Goal: Information Seeking & Learning: Learn about a topic

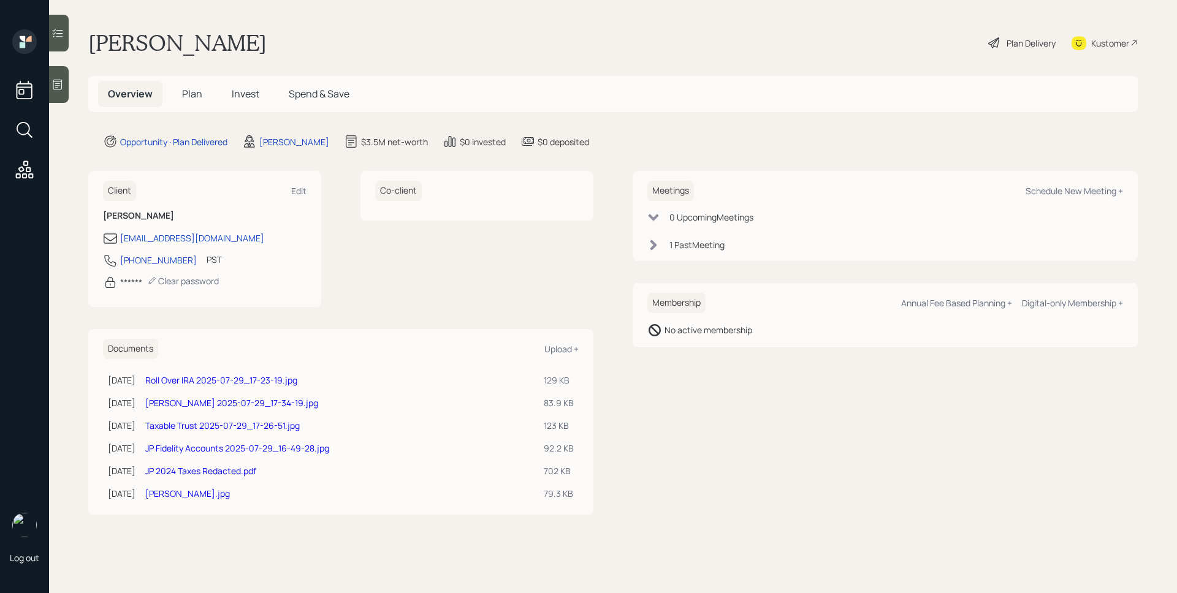
click at [191, 105] on h5 "Plan" at bounding box center [192, 94] width 40 height 26
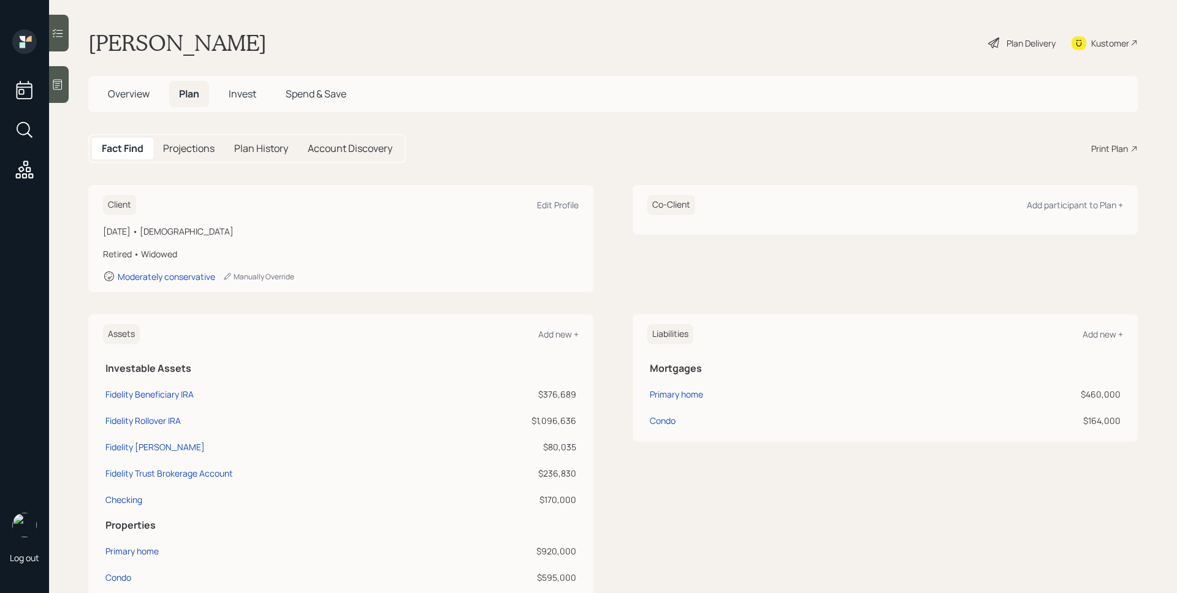
click at [1102, 150] on div "Print Plan" at bounding box center [1109, 148] width 37 height 13
click at [990, 40] on div "Plan Delivery" at bounding box center [1022, 42] width 70 height 27
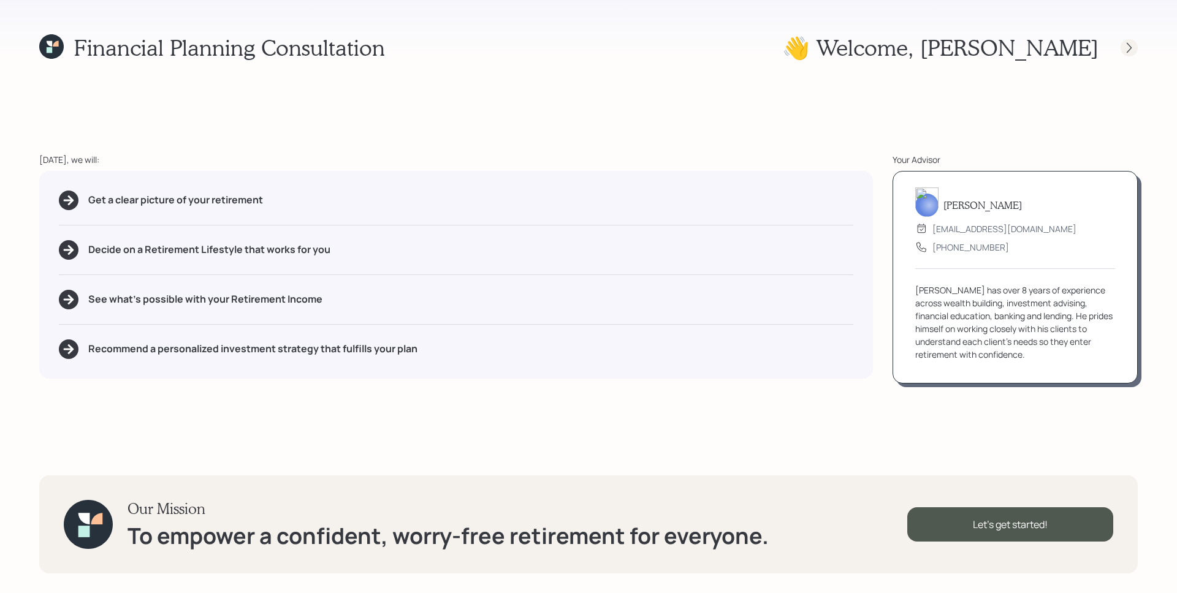
click at [1130, 42] on icon at bounding box center [1129, 48] width 12 height 12
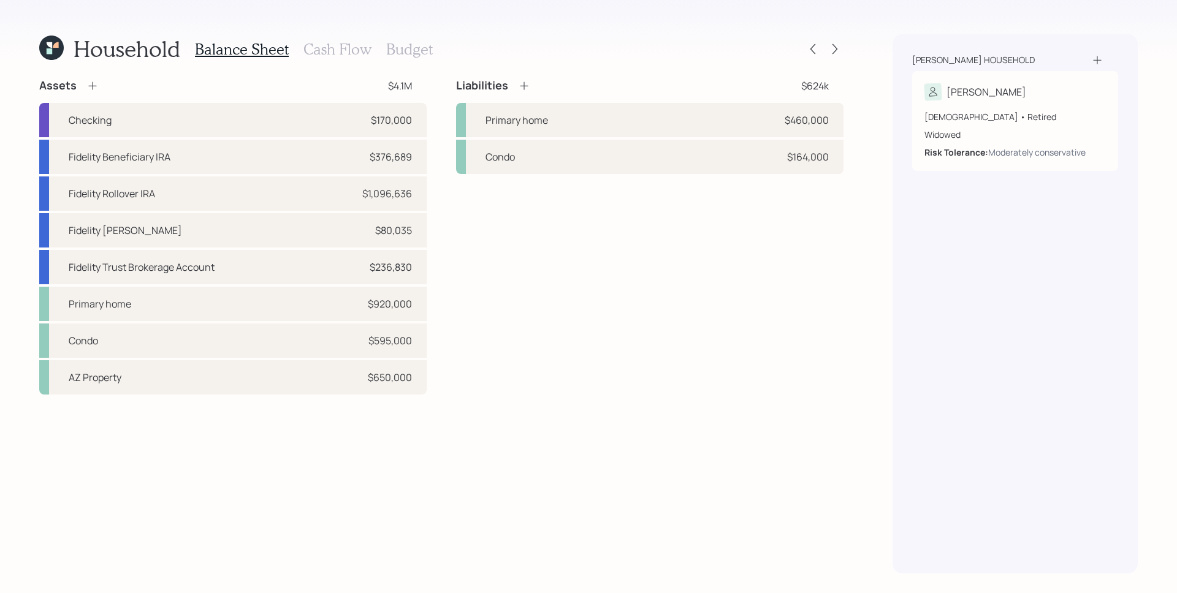
click at [327, 52] on h3 "Cash Flow" at bounding box center [337, 49] width 68 height 18
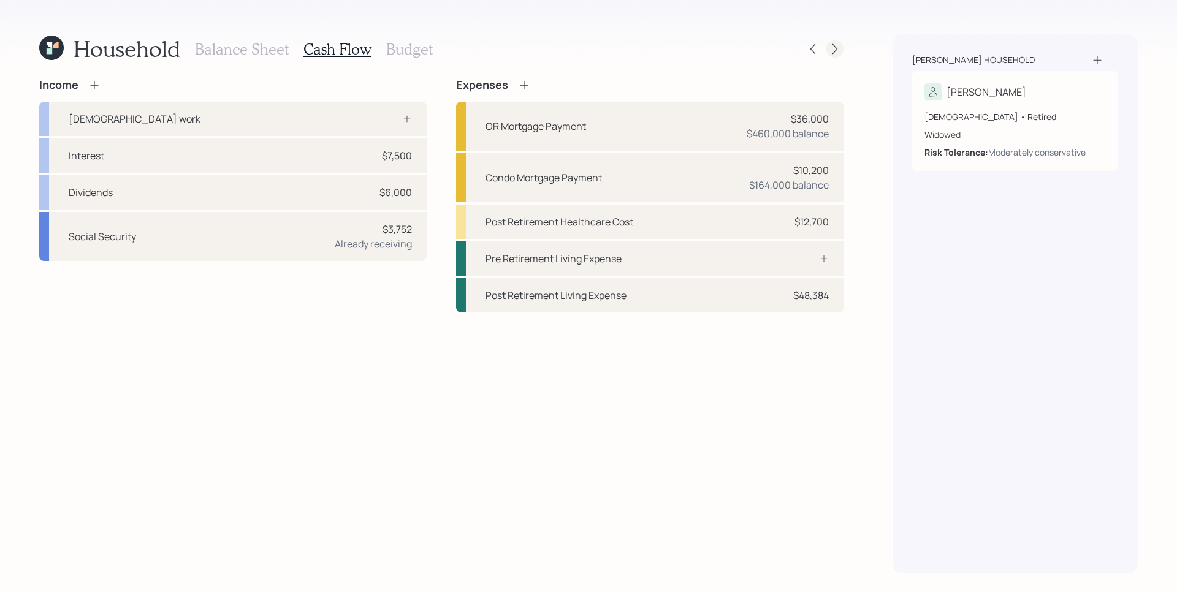
click at [835, 50] on icon at bounding box center [835, 49] width 12 height 12
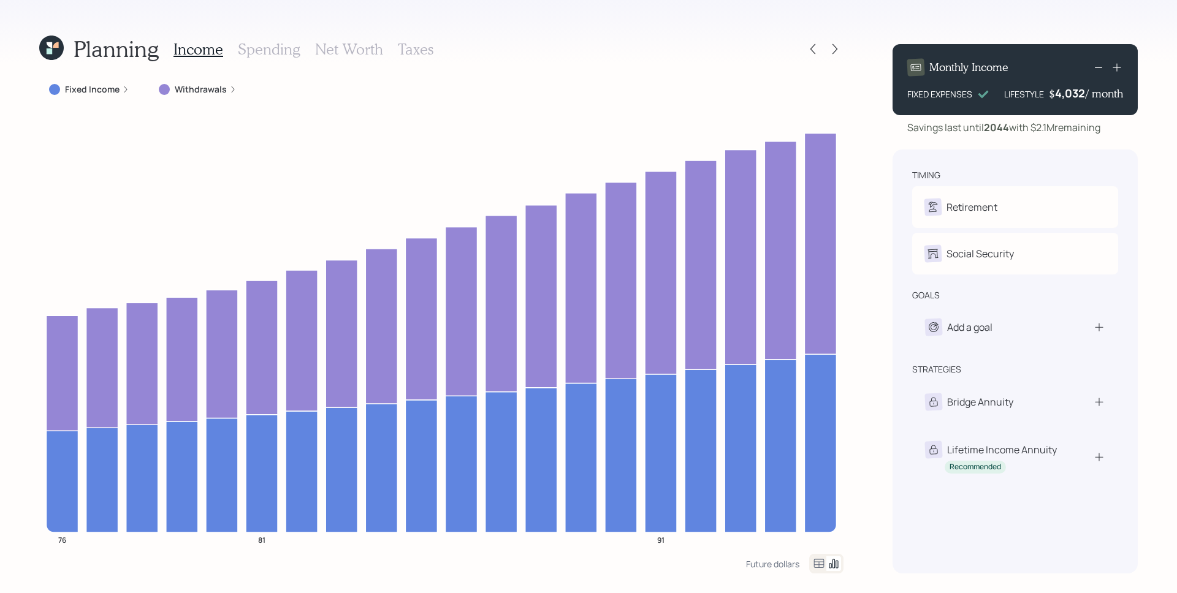
click at [184, 88] on label "Withdrawals" at bounding box center [201, 89] width 52 height 12
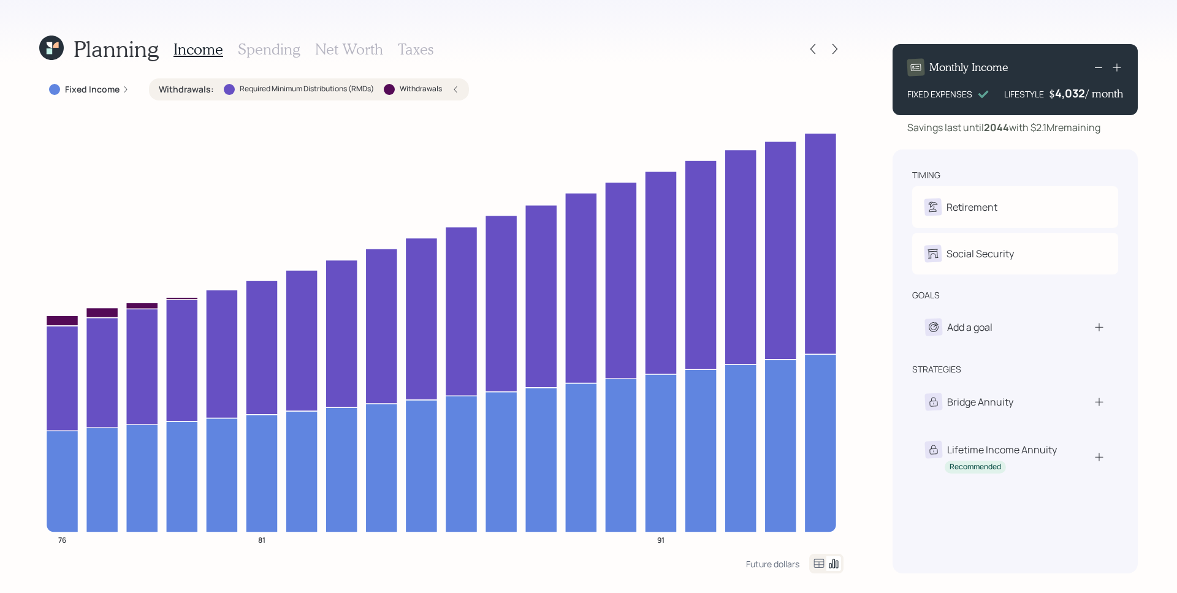
click at [283, 52] on h3 "Spending" at bounding box center [269, 49] width 63 height 18
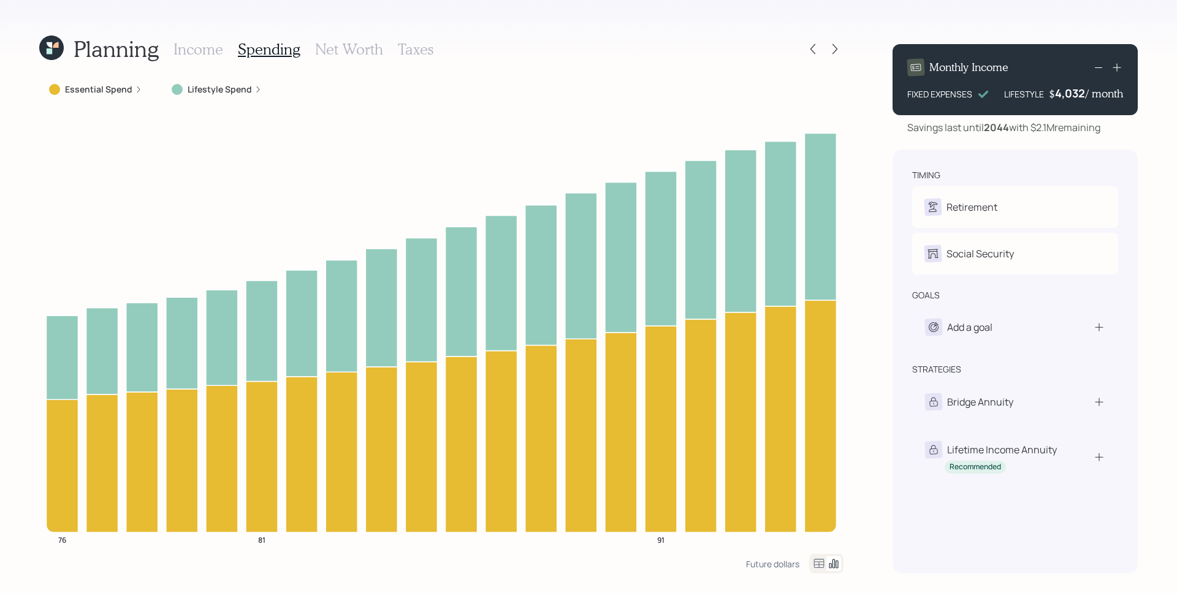
click at [238, 96] on div "Lifestyle Spend" at bounding box center [217, 89] width 110 height 22
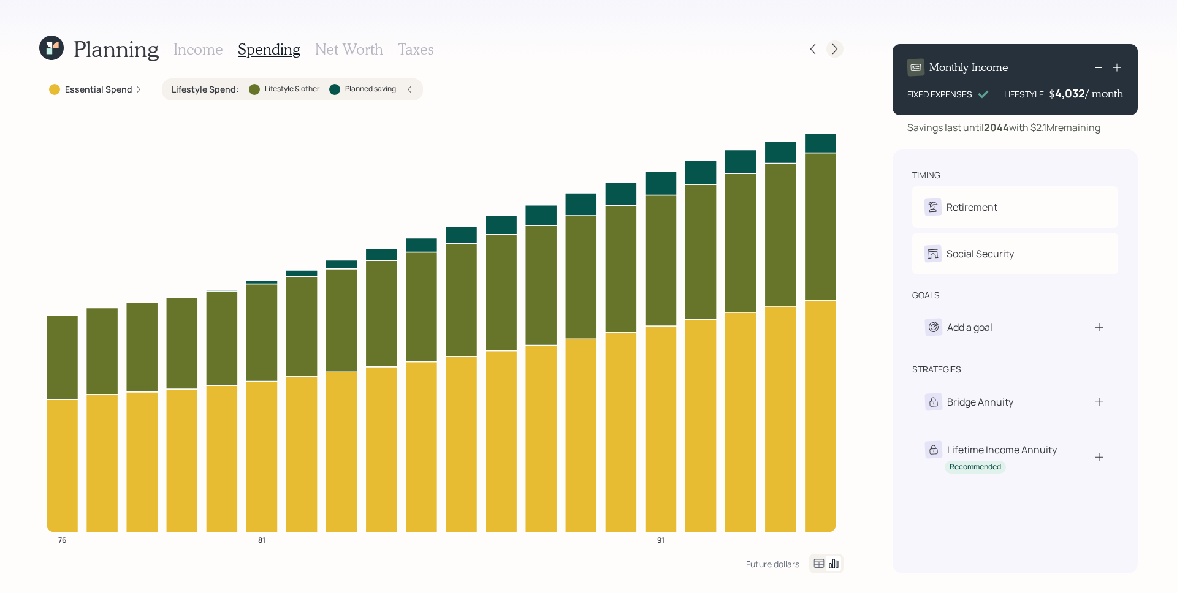
click at [841, 47] on div at bounding box center [834, 48] width 17 height 17
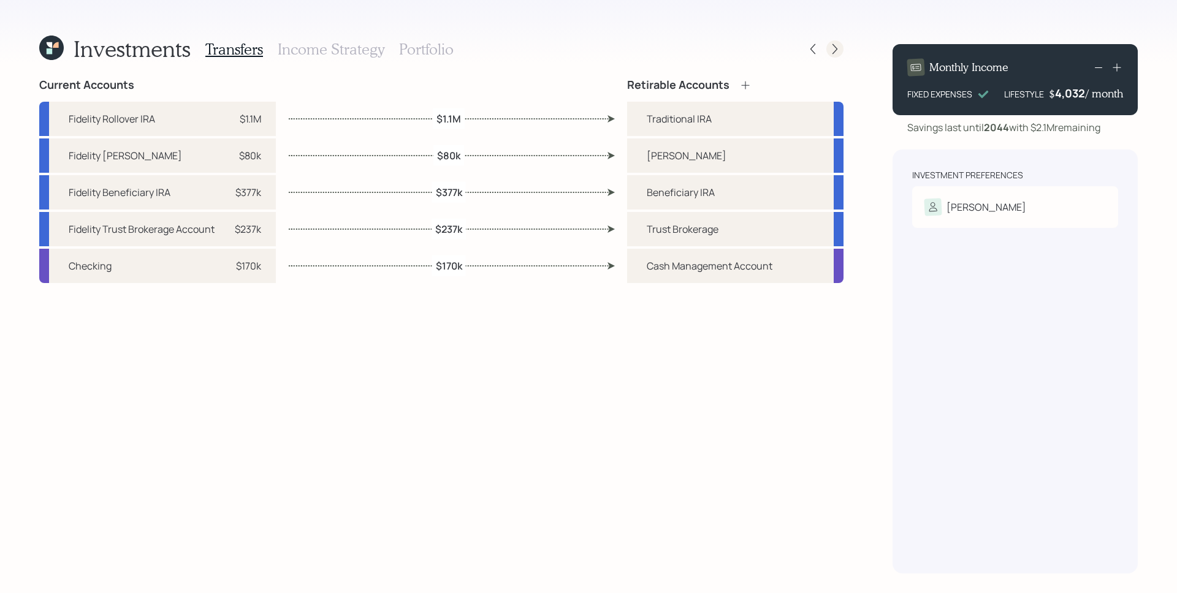
click at [827, 46] on div at bounding box center [834, 48] width 17 height 17
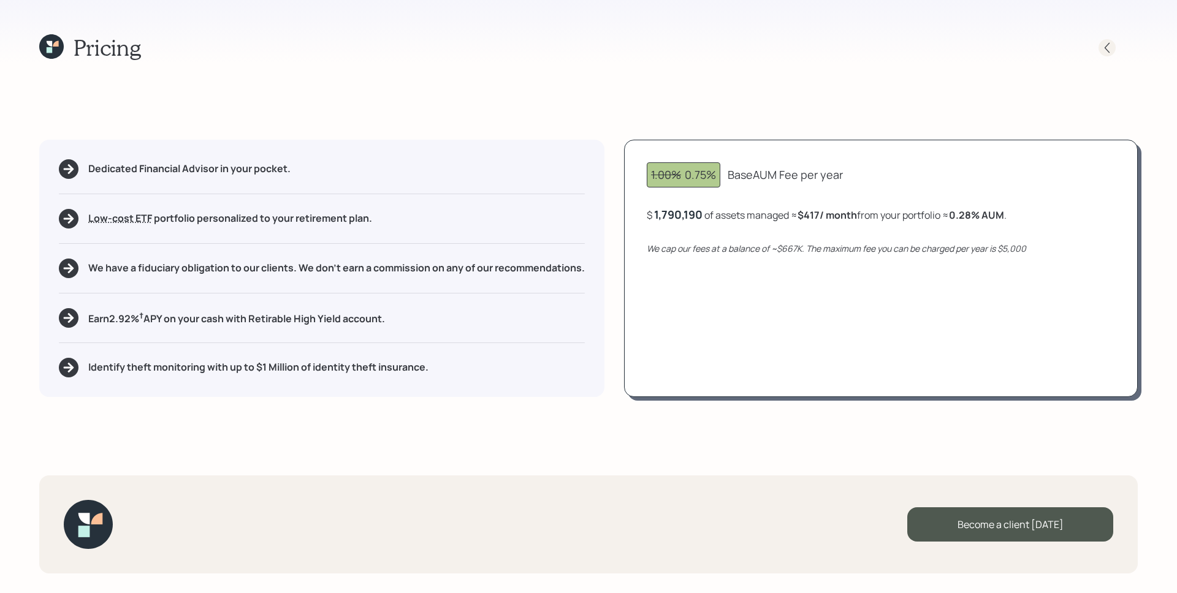
click at [1106, 49] on icon at bounding box center [1106, 47] width 5 height 10
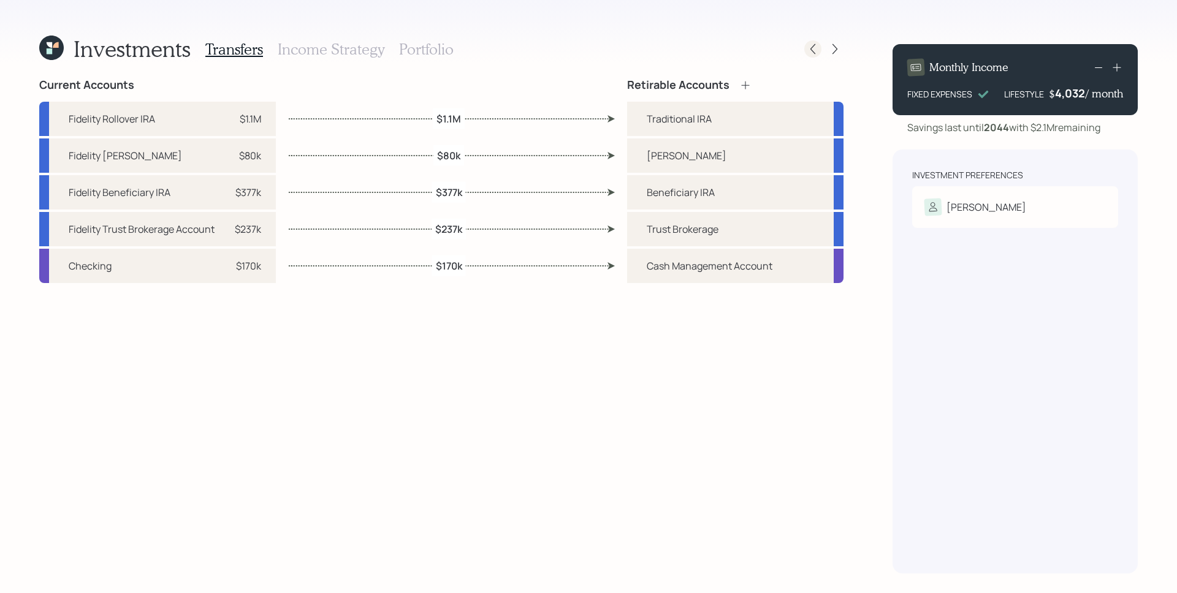
click at [807, 47] on icon at bounding box center [812, 49] width 12 height 12
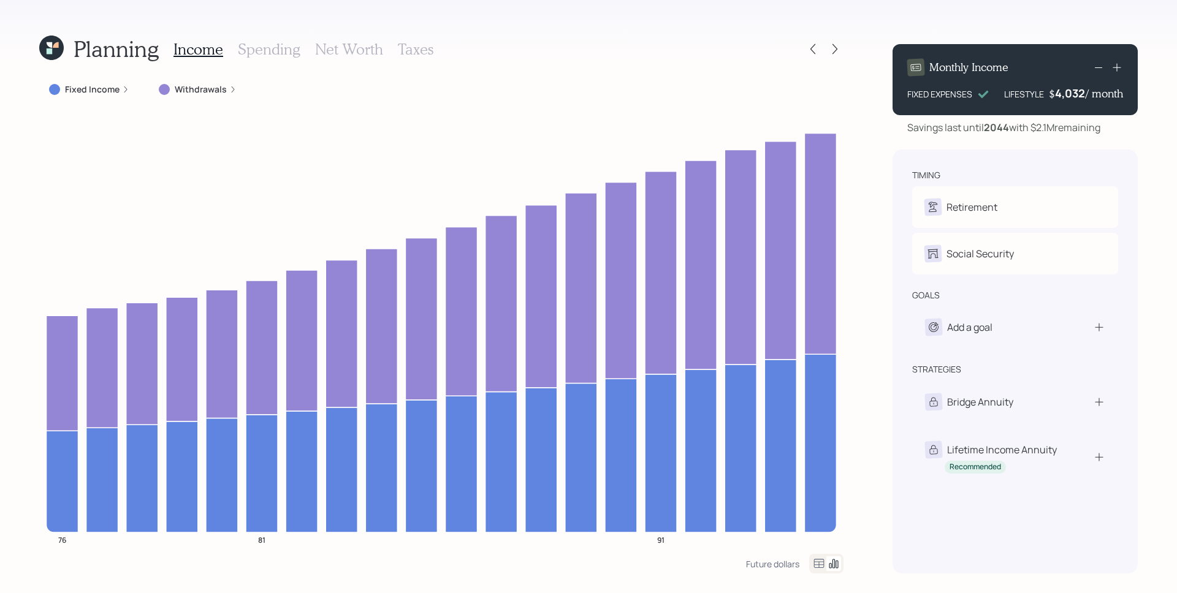
click at [192, 86] on label "Withdrawals" at bounding box center [201, 89] width 52 height 12
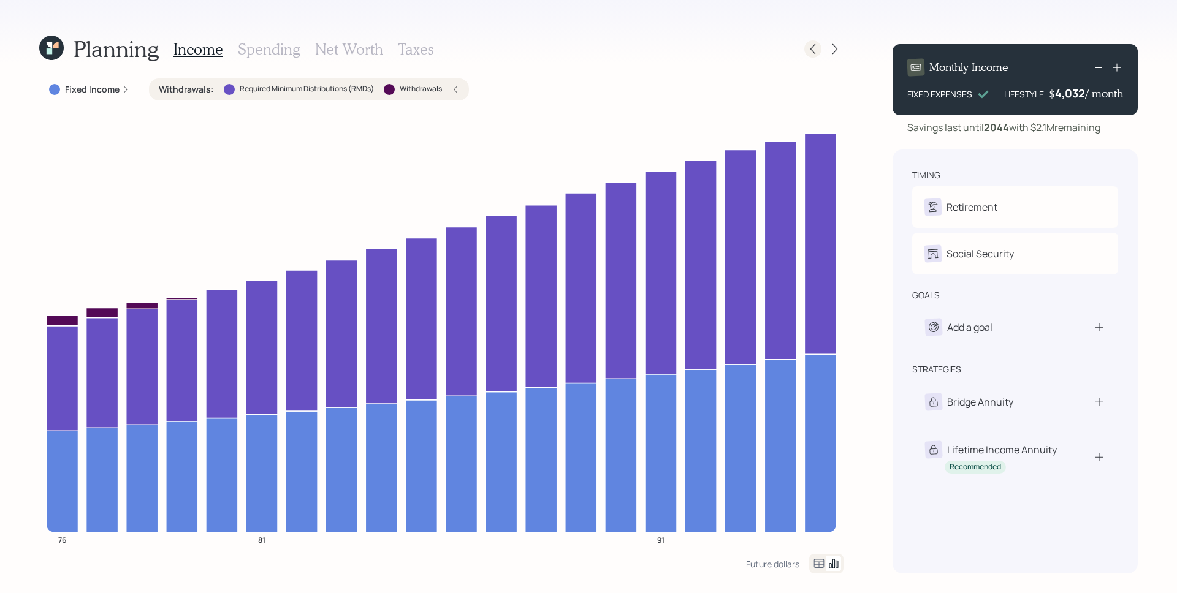
click at [815, 48] on icon at bounding box center [812, 49] width 12 height 12
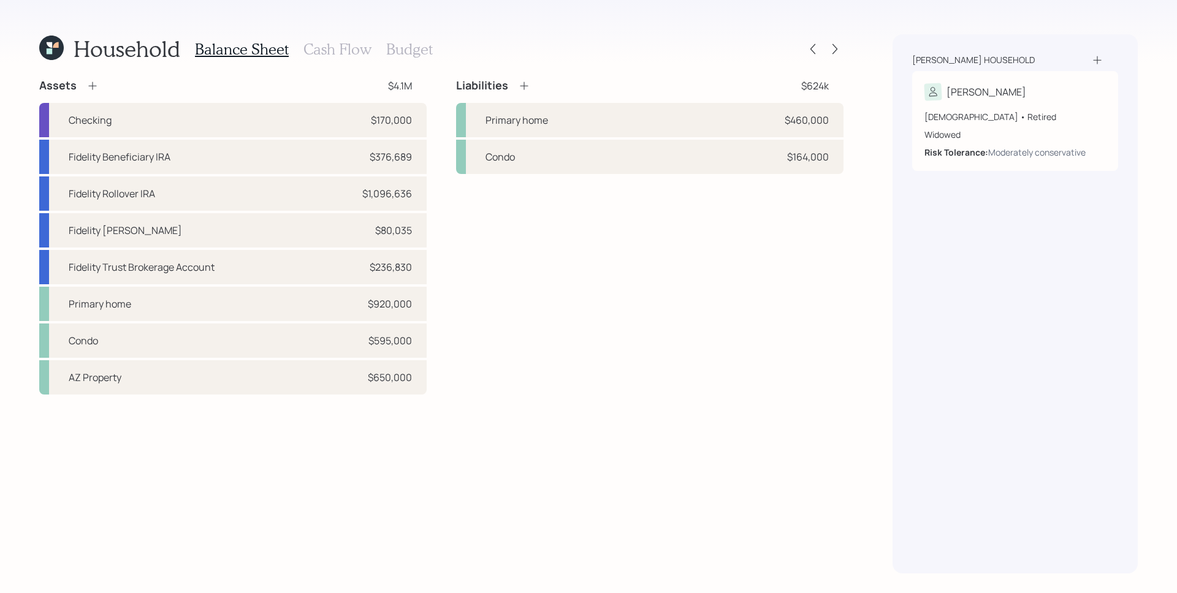
click at [331, 53] on h3 "Cash Flow" at bounding box center [337, 49] width 68 height 18
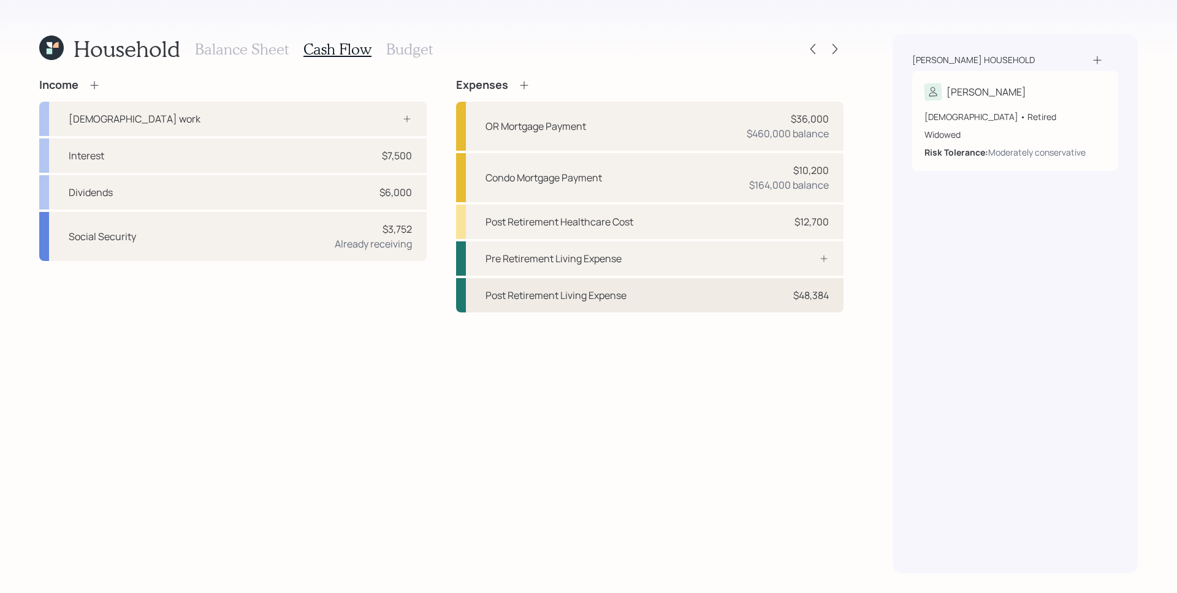
click at [708, 303] on div "Post Retirement Living Expense $48,384" at bounding box center [649, 295] width 387 height 34
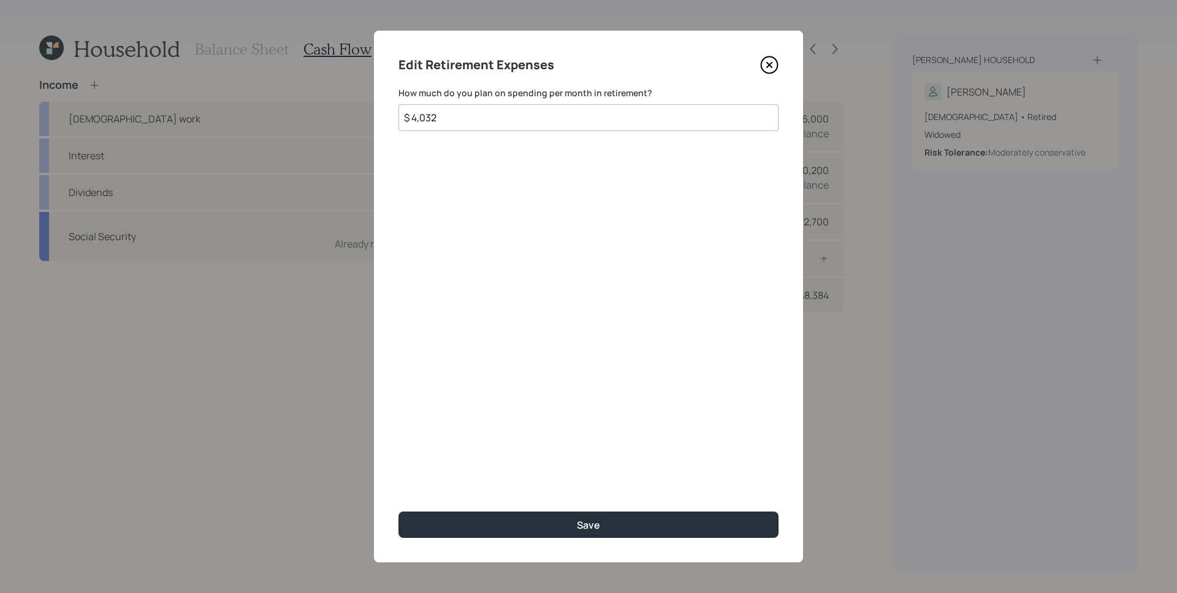
click at [775, 66] on icon at bounding box center [769, 65] width 18 height 18
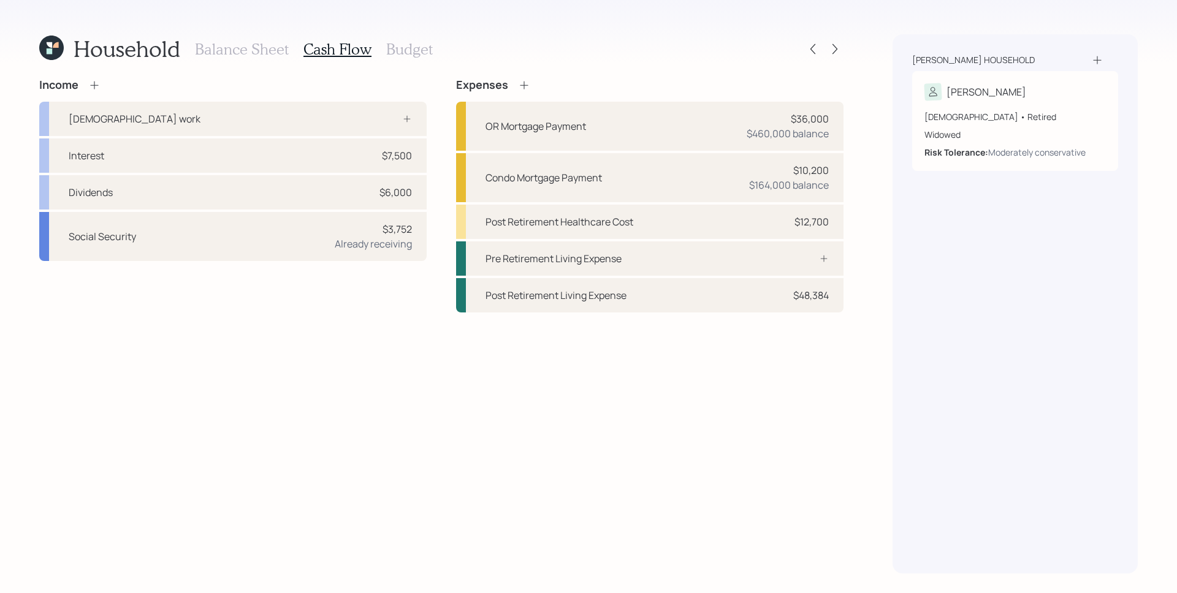
click at [420, 48] on h3 "Budget" at bounding box center [409, 49] width 47 height 18
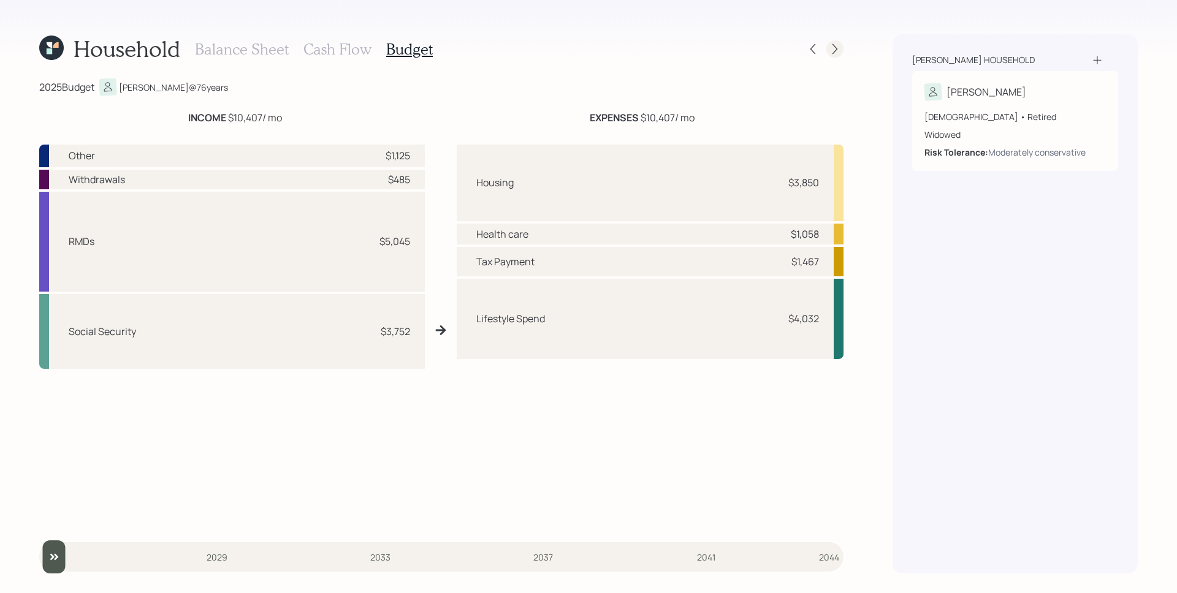
click at [833, 47] on icon at bounding box center [835, 49] width 12 height 12
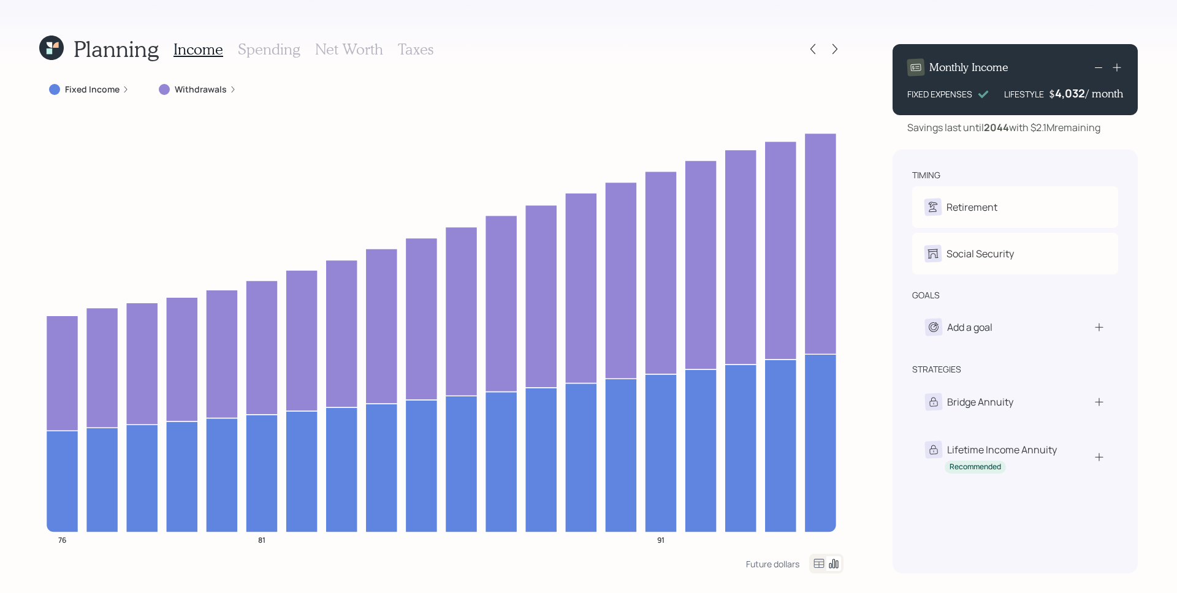
click at [1074, 97] on div "4,032" at bounding box center [1070, 93] width 31 height 15
click at [1074, 97] on div "4032" at bounding box center [1070, 93] width 31 height 15
click at [1048, 153] on div "timing Retirement J Retired Social Security J Receiving goals Add a goal strate…" at bounding box center [1014, 362] width 245 height 424
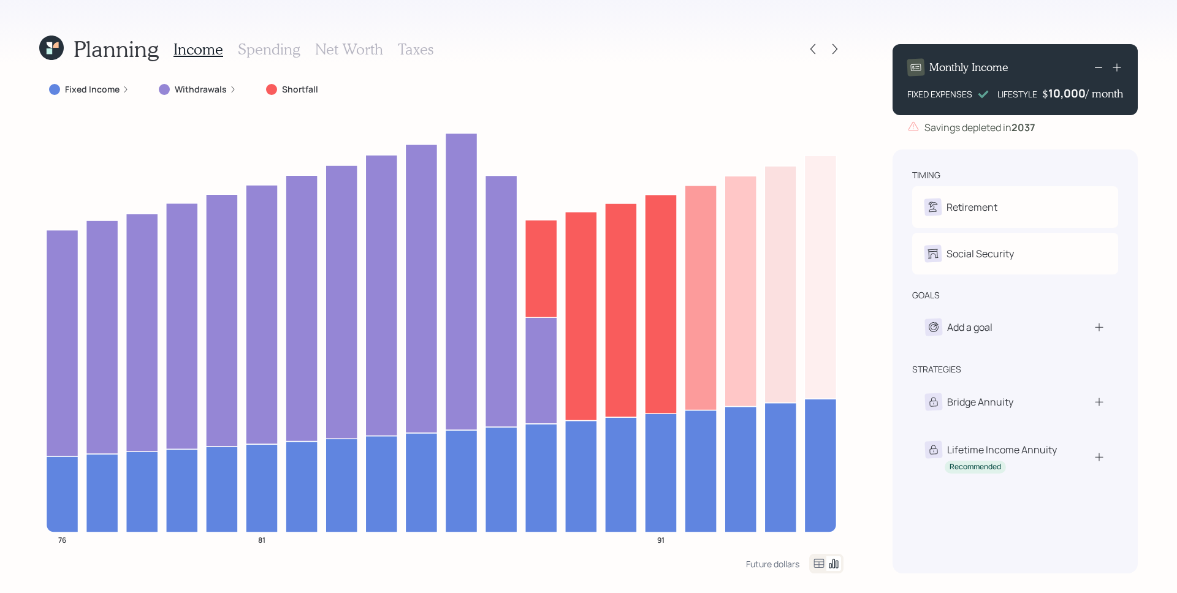
click at [1066, 93] on div "10,000" at bounding box center [1066, 93] width 37 height 15
click at [1048, 134] on div "Savings depleted in 2037" at bounding box center [1014, 127] width 245 height 15
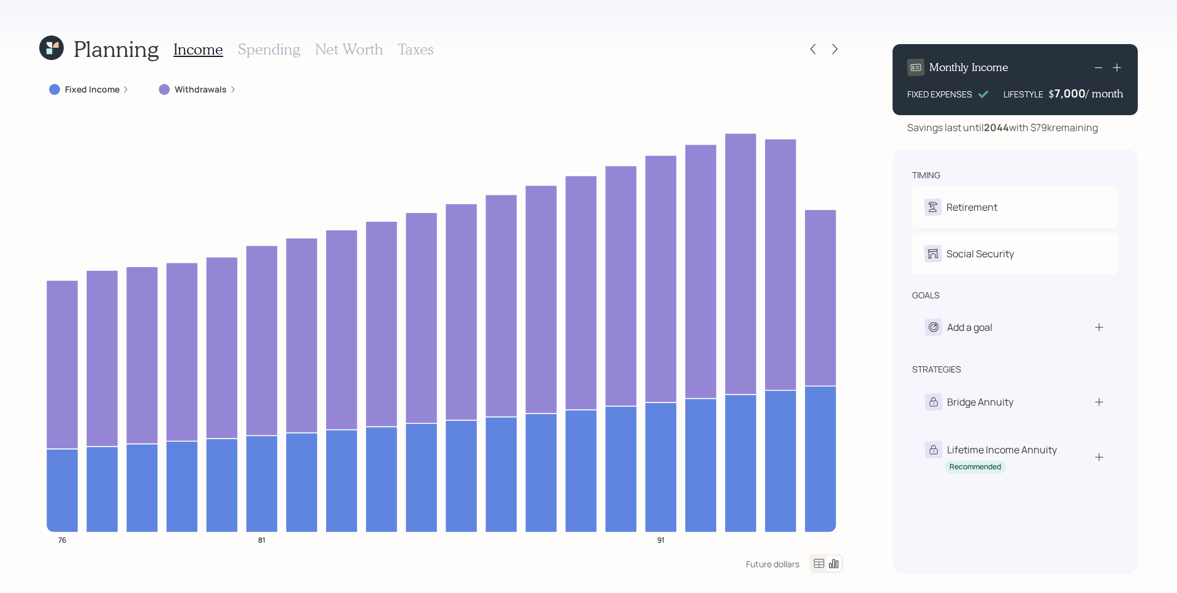
click at [1075, 91] on div "7,000" at bounding box center [1069, 93] width 31 height 15
click at [1075, 91] on div "7000" at bounding box center [1070, 93] width 31 height 15
click at [1085, 151] on div "timing Retirement J Retired Social Security J Receiving goals Add a goal strate…" at bounding box center [1014, 362] width 245 height 424
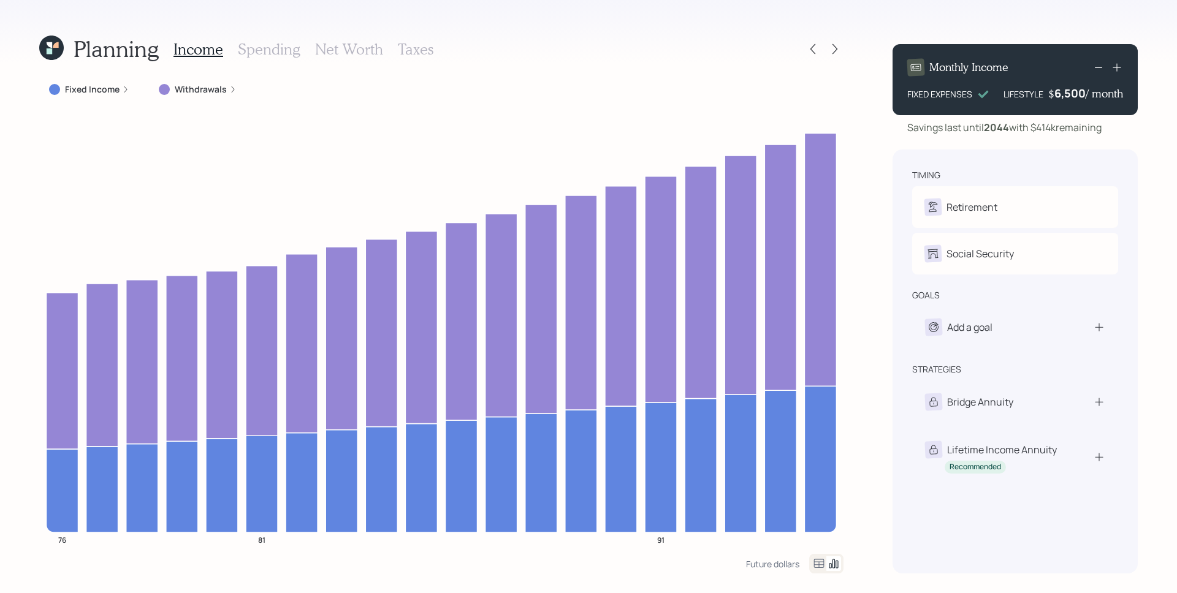
click at [1073, 94] on div "6,500" at bounding box center [1069, 93] width 31 height 15
click at [1073, 94] on div "6500" at bounding box center [1070, 93] width 31 height 15
click at [968, 162] on div "timing Retirement J Retired Social Security J Receiving goals Add a goal strate…" at bounding box center [1014, 362] width 245 height 424
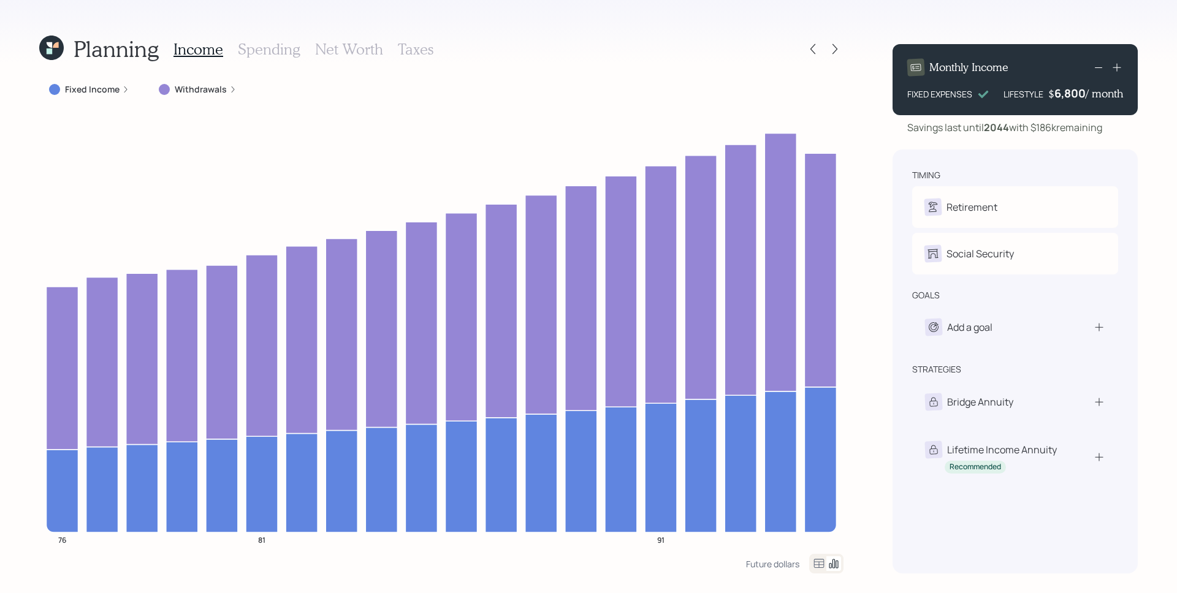
click at [1073, 92] on div "6,800" at bounding box center [1069, 93] width 31 height 15
drag, startPoint x: 1063, startPoint y: 93, endPoint x: 1076, endPoint y: 91, distance: 12.9
click at [1077, 92] on div "6800" at bounding box center [1070, 93] width 31 height 15
drag, startPoint x: 1082, startPoint y: 95, endPoint x: 1063, endPoint y: 90, distance: 19.6
click at [1063, 90] on div "6800" at bounding box center [1070, 93] width 31 height 15
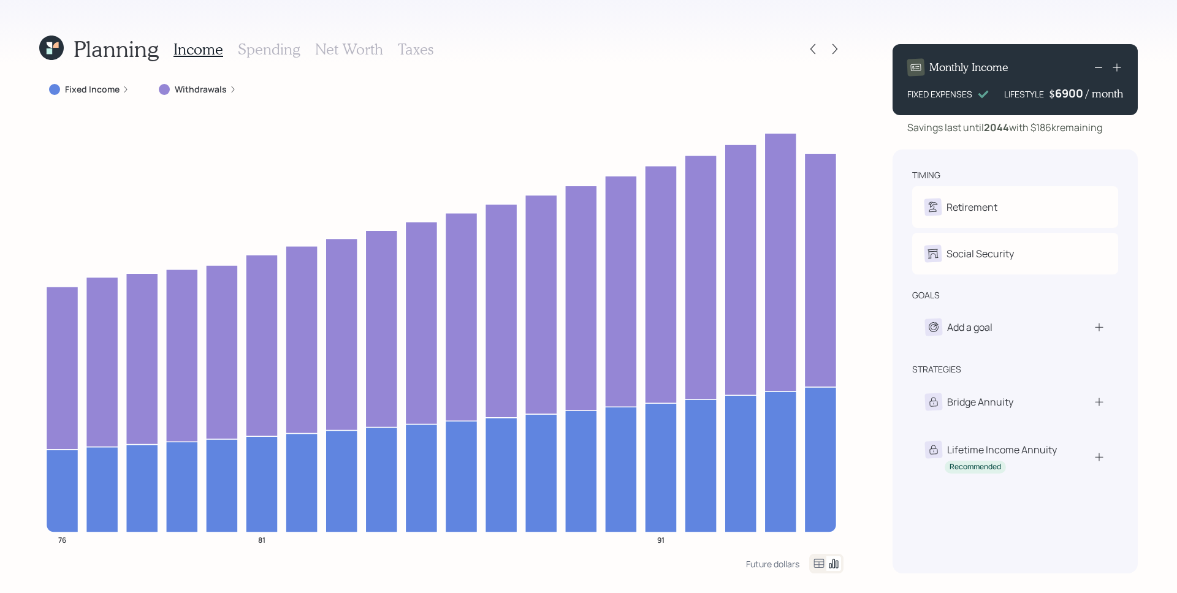
click at [1046, 142] on div "Monthly Income FIXED EXPENSES LIFESTYLE $ 6900 / month Savings last until 2044 …" at bounding box center [1014, 303] width 245 height 539
drag, startPoint x: 1063, startPoint y: 92, endPoint x: 1093, endPoint y: 93, distance: 29.4
click at [1093, 93] on div "$ 6900 / month" at bounding box center [1086, 93] width 74 height 15
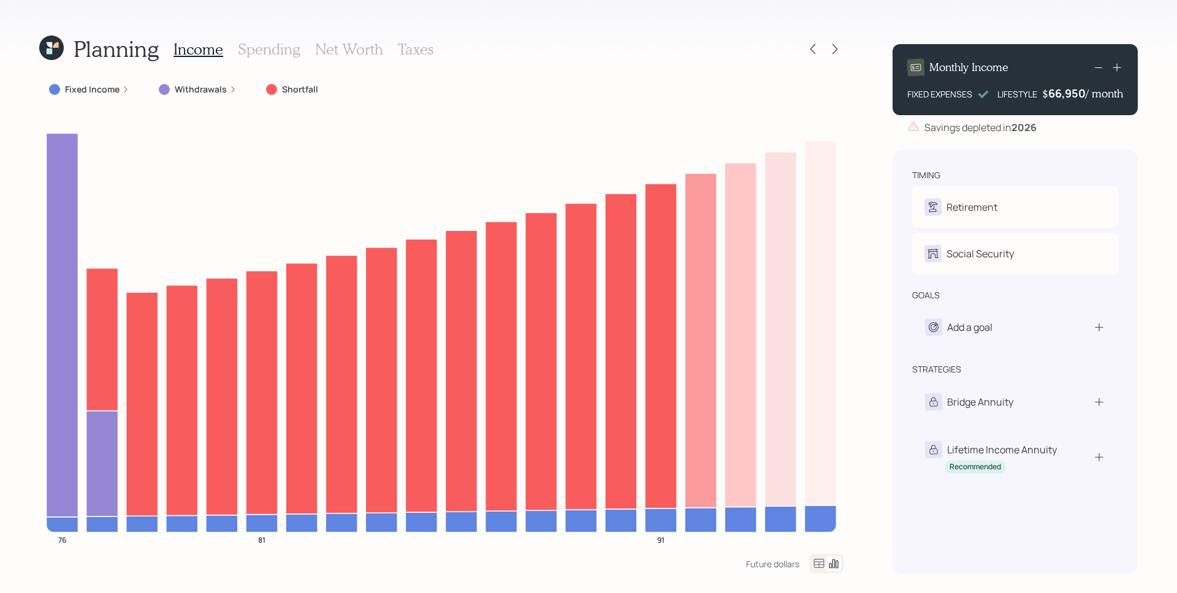
click at [1071, 99] on div "66,950" at bounding box center [1066, 93] width 37 height 15
click at [1071, 99] on div "66950" at bounding box center [1068, 93] width 34 height 15
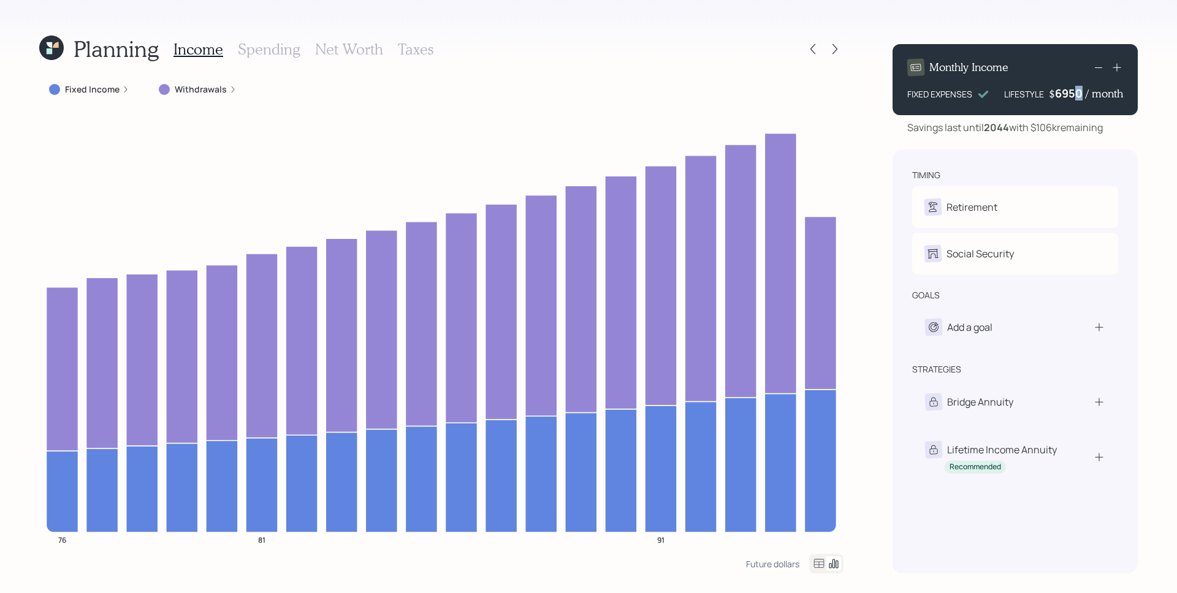
drag, startPoint x: 1072, startPoint y: 93, endPoint x: 1079, endPoint y: 92, distance: 6.8
click at [1079, 92] on div "6950" at bounding box center [1070, 93] width 31 height 15
click at [1081, 91] on div "6950" at bounding box center [1070, 93] width 31 height 15
drag, startPoint x: 1081, startPoint y: 91, endPoint x: 1047, endPoint y: 99, distance: 34.5
click at [1062, 91] on div "6950" at bounding box center [1070, 93] width 31 height 15
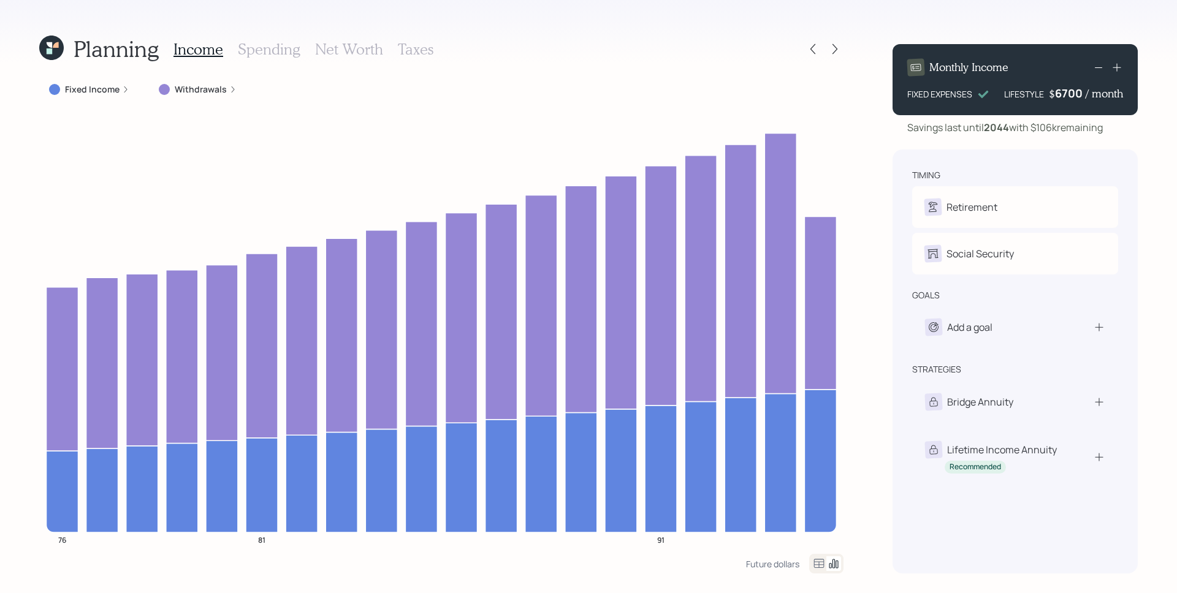
click at [1060, 143] on div "Monthly Income FIXED EXPENSES LIFESTYLE $ 6700 / month Savings last until 2044 …" at bounding box center [1014, 303] width 245 height 539
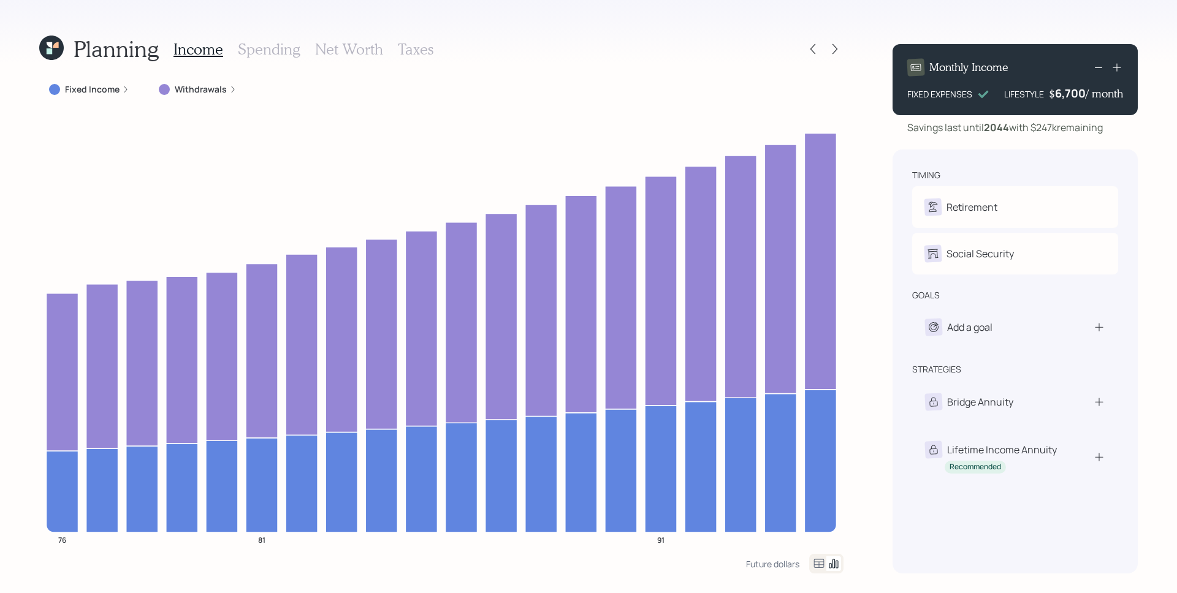
click at [1117, 66] on icon at bounding box center [1116, 67] width 12 height 12
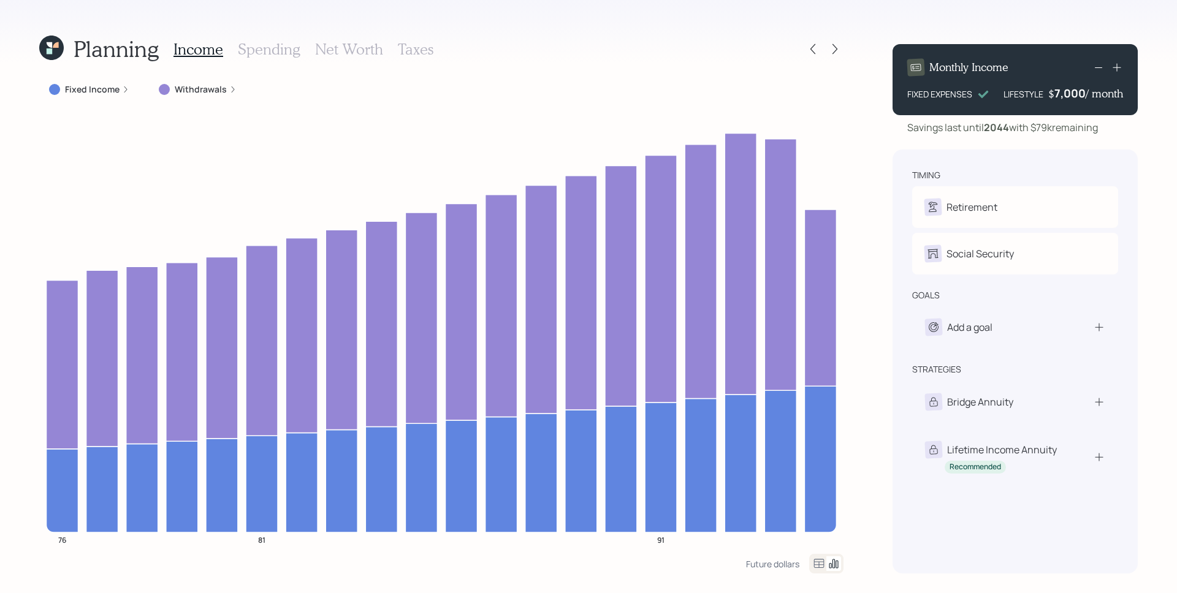
click at [1118, 65] on icon at bounding box center [1116, 67] width 12 height 12
click at [1117, 69] on icon at bounding box center [1116, 67] width 12 height 12
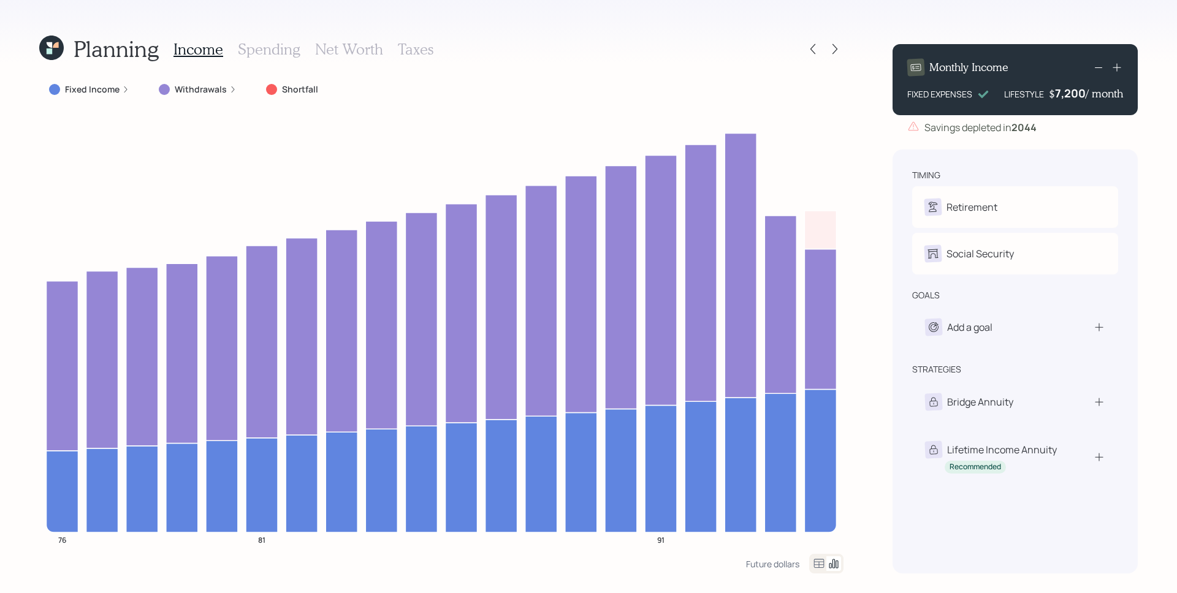
click at [1095, 67] on rect at bounding box center [1098, 67] width 7 height 1
click at [254, 47] on h3 "Spending" at bounding box center [269, 49] width 63 height 18
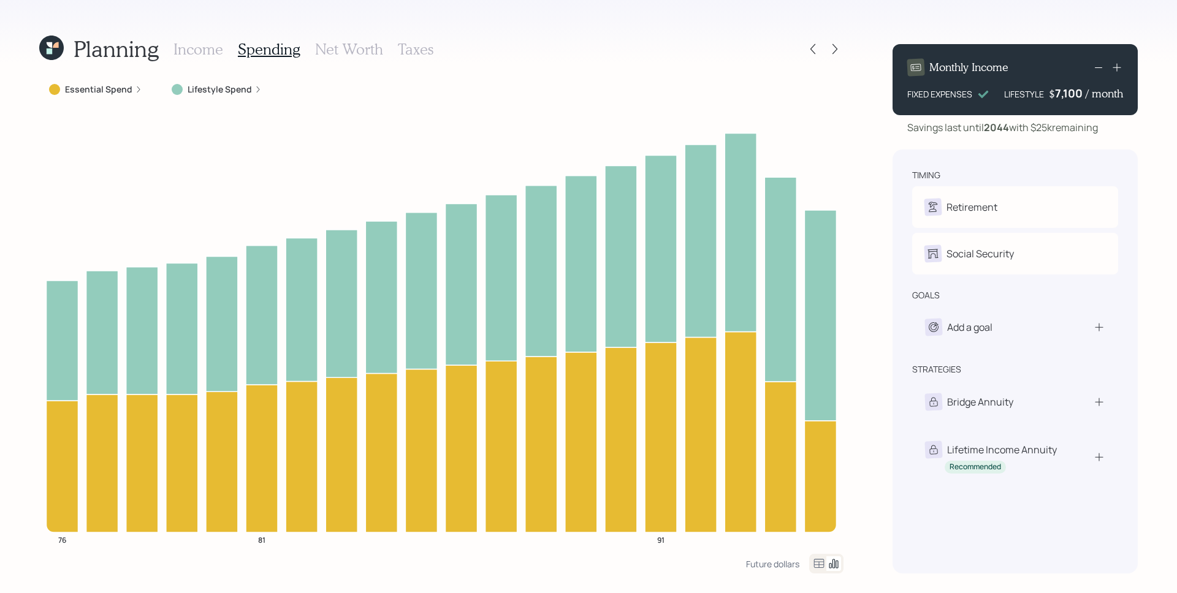
click at [117, 92] on label "Essential Spend" at bounding box center [98, 89] width 67 height 12
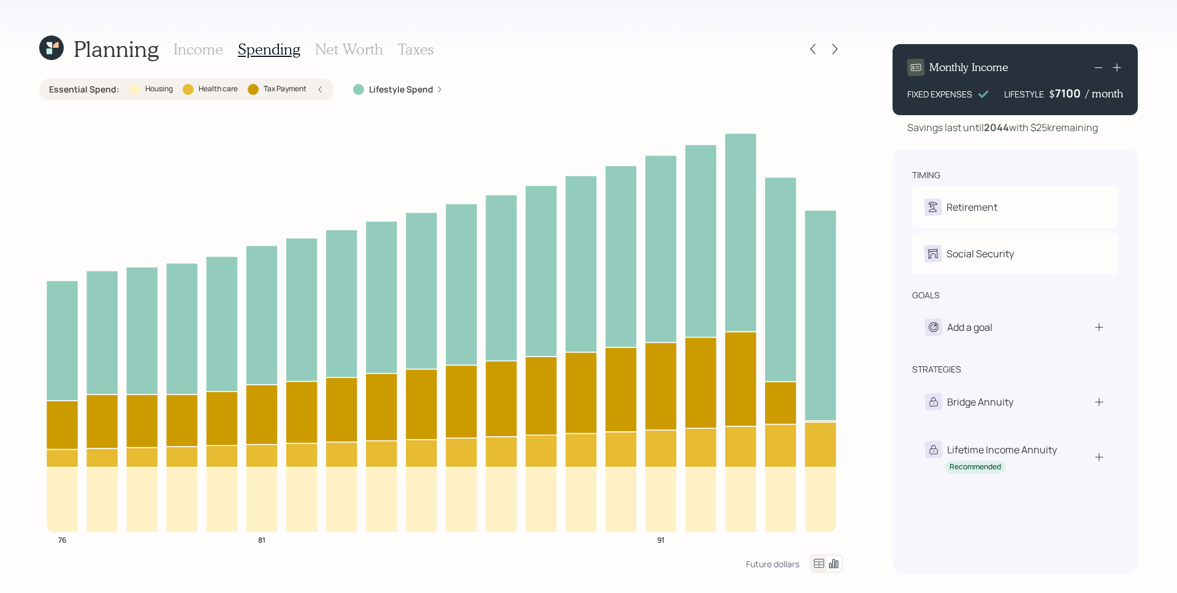
click at [1071, 93] on div "7100" at bounding box center [1070, 93] width 31 height 15
click at [1075, 169] on div "timing Retirement J Retired Social Security J Receiving goals Add a goal strate…" at bounding box center [1014, 362] width 245 height 424
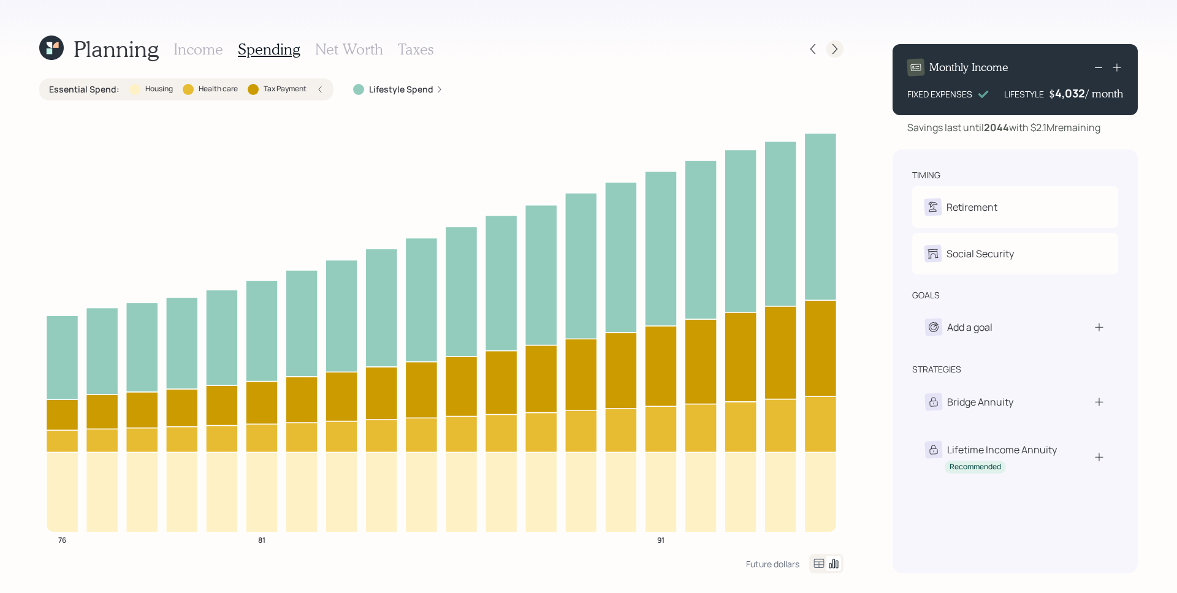
click at [830, 47] on icon at bounding box center [835, 49] width 12 height 12
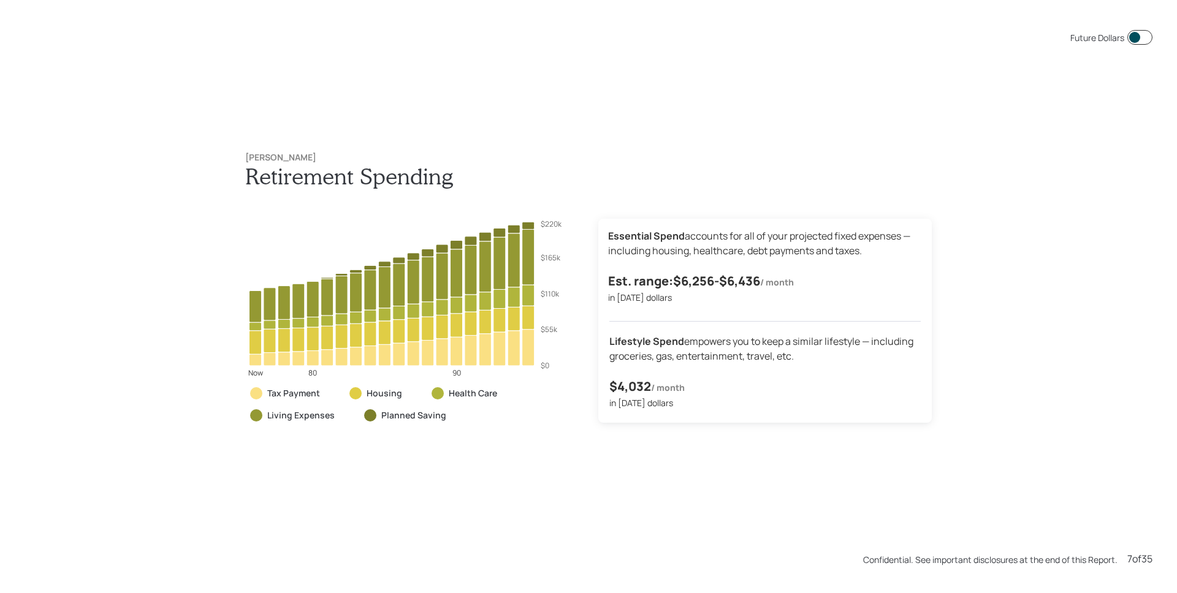
scroll to position [4152, 0]
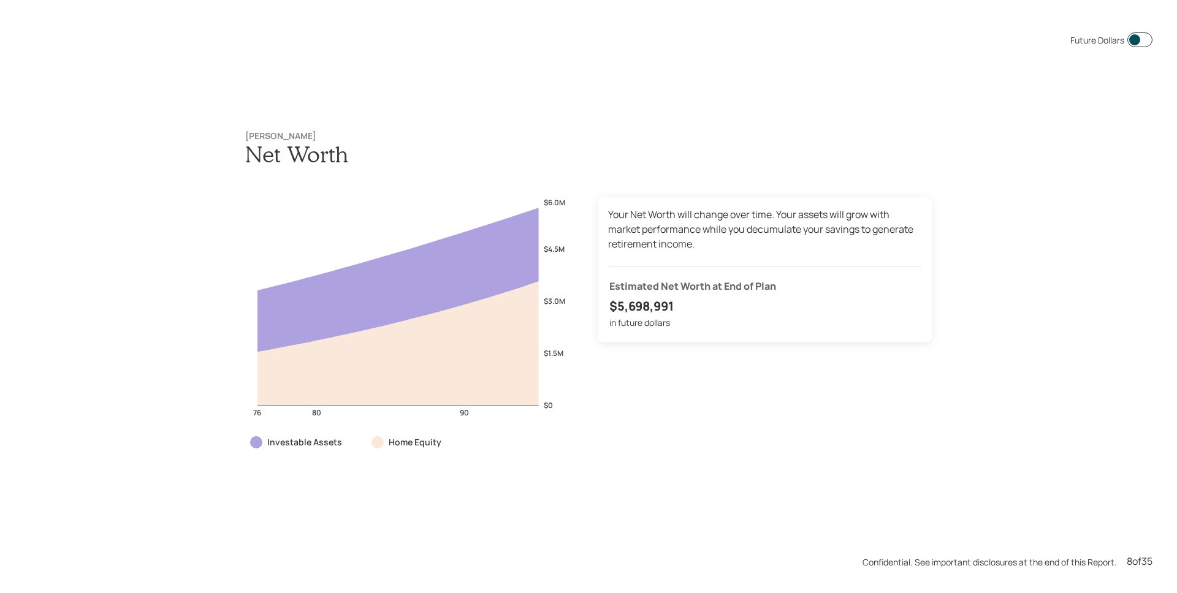
click at [1130, 40] on span at bounding box center [1139, 39] width 25 height 15
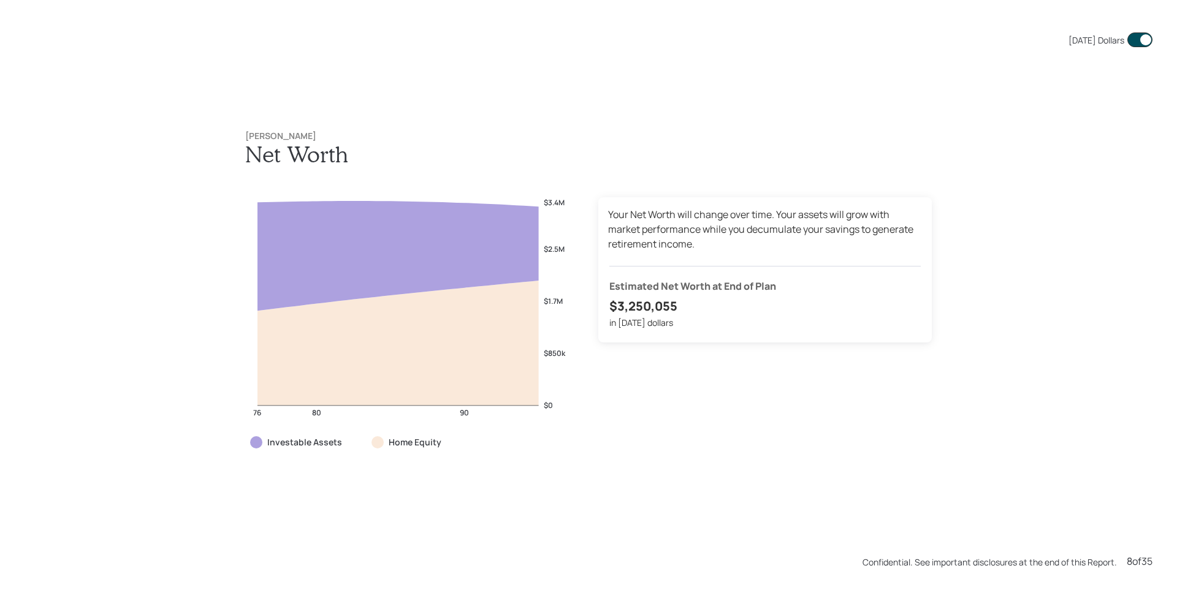
click at [1131, 42] on span at bounding box center [1139, 39] width 25 height 15
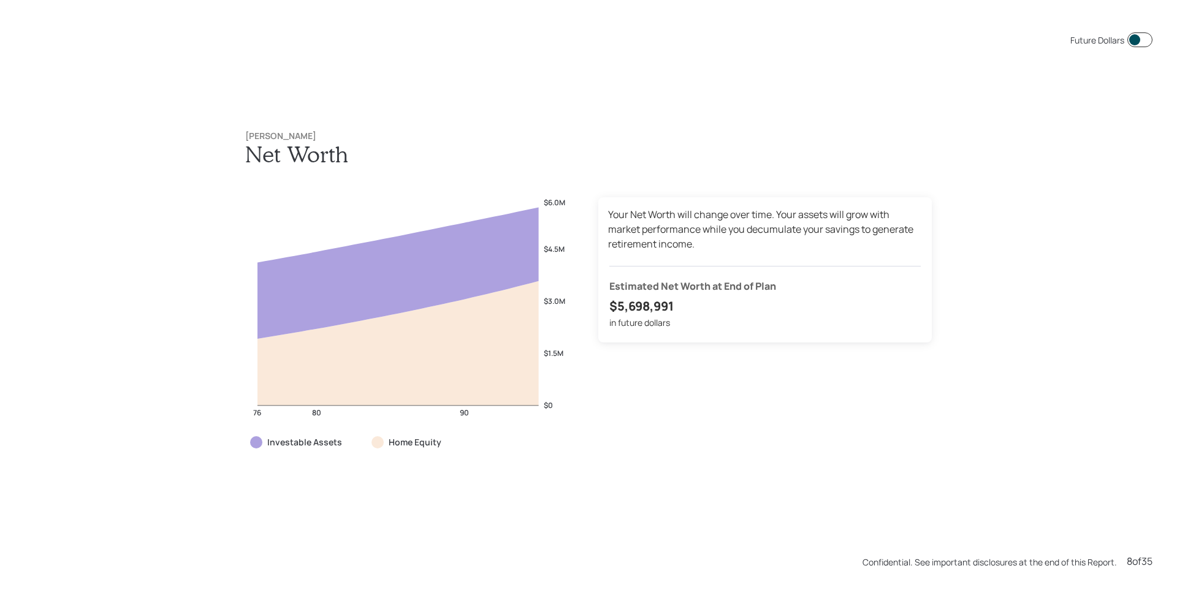
click at [1131, 42] on span at bounding box center [1139, 39] width 25 height 15
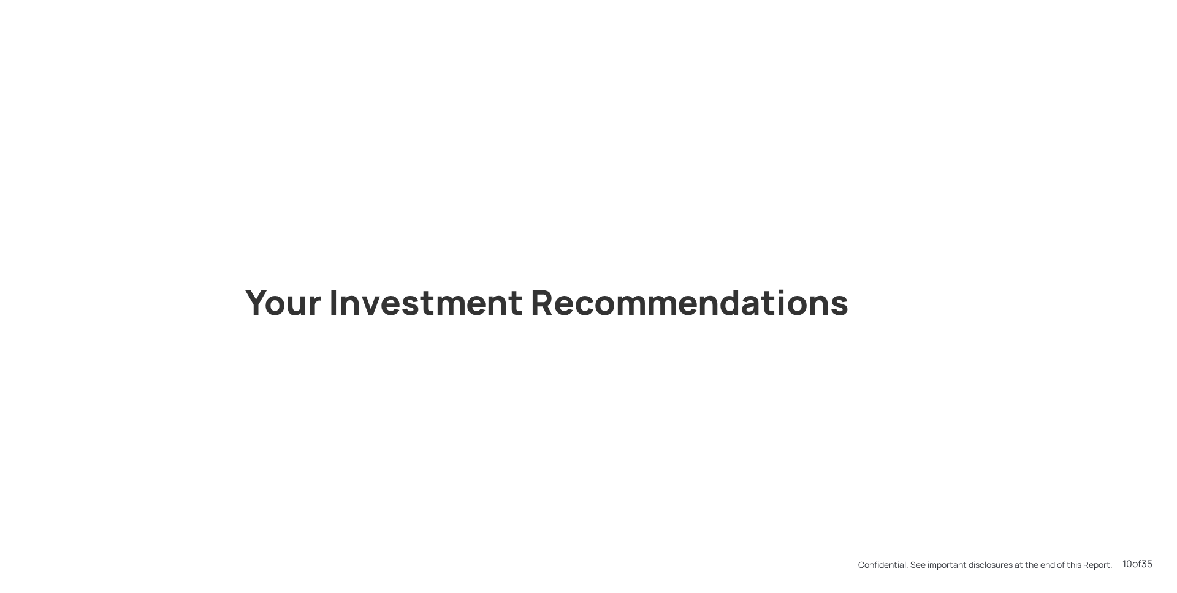
scroll to position [4746, 0]
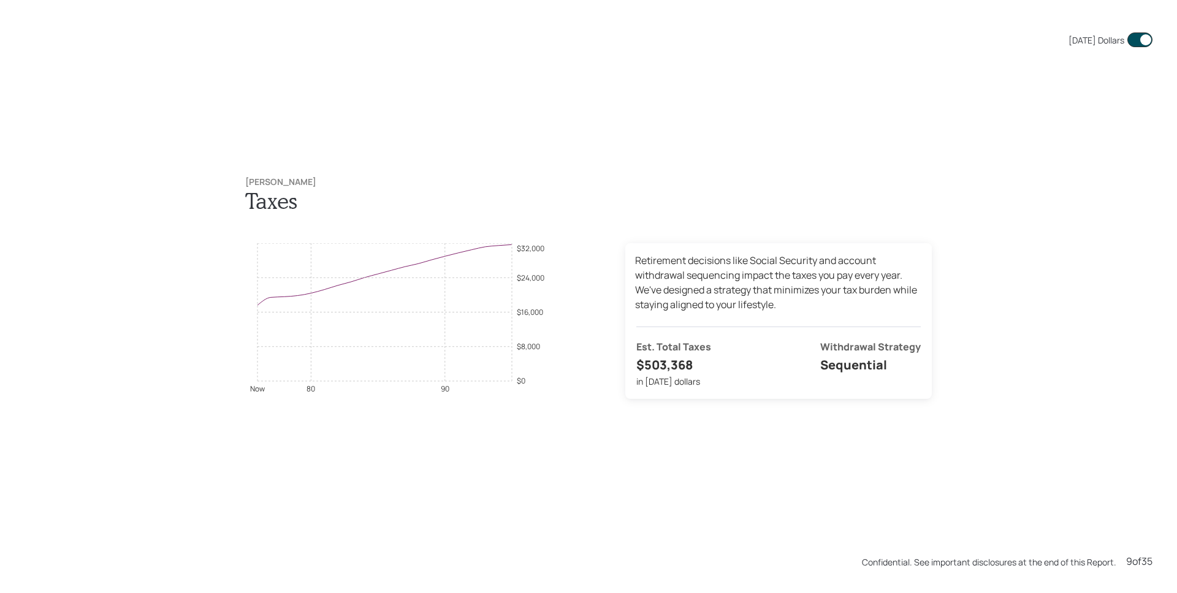
click at [1131, 31] on div "[DATE] Dollars" at bounding box center [589, 40] width 1128 height 31
click at [1129, 39] on span at bounding box center [1139, 39] width 25 height 15
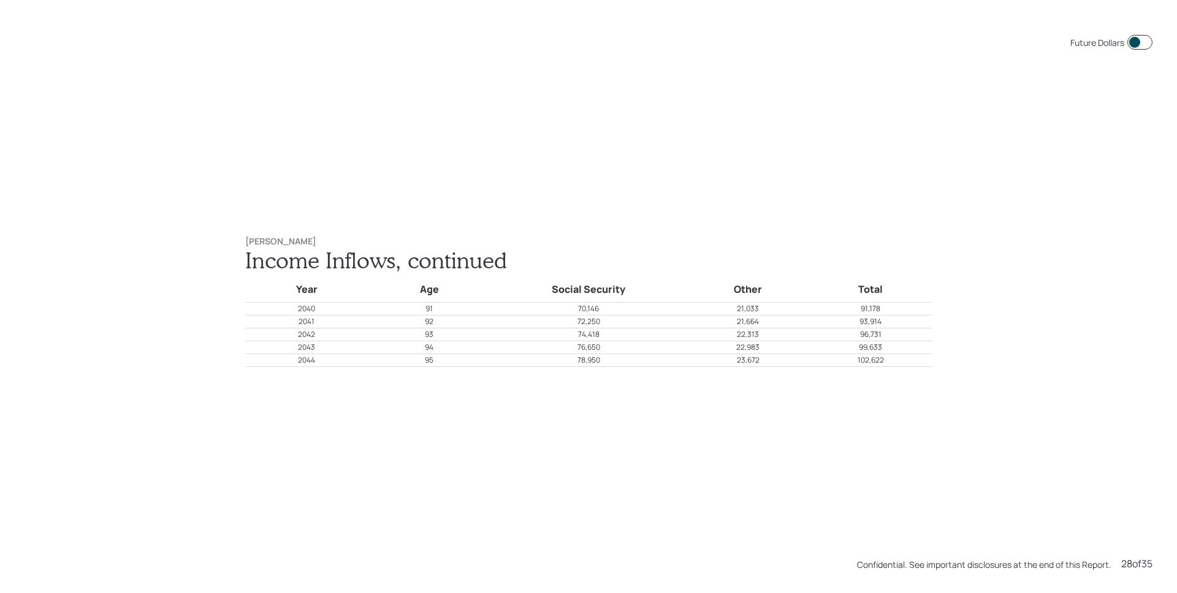
scroll to position [15424, 0]
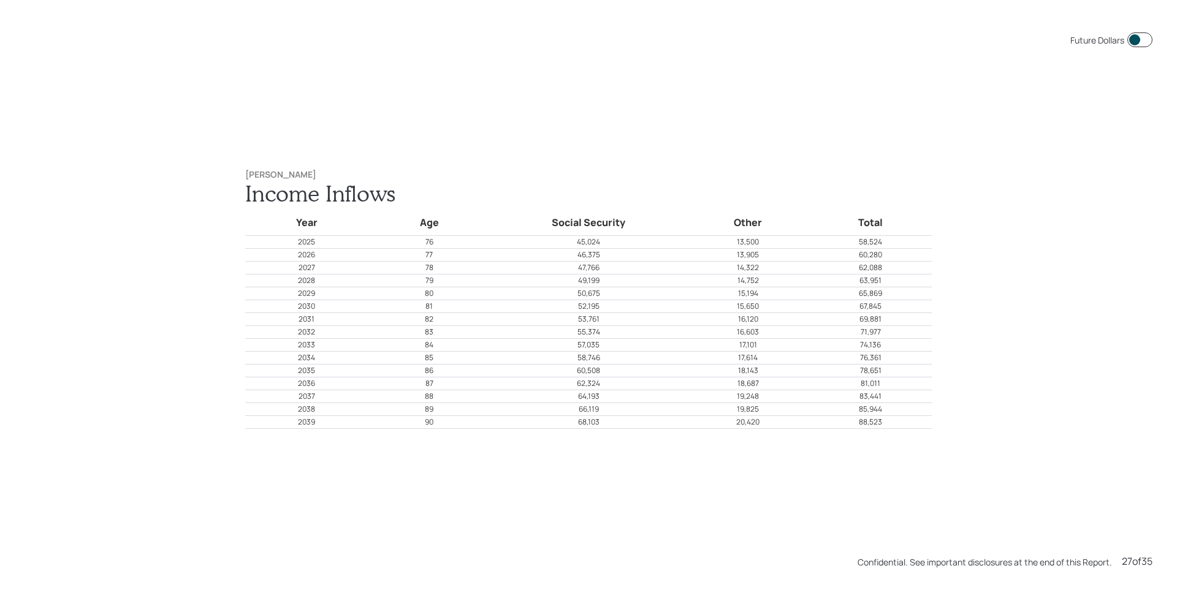
click at [1132, 39] on span at bounding box center [1139, 39] width 25 height 15
drag, startPoint x: 751, startPoint y: 243, endPoint x: 715, endPoint y: 243, distance: 36.8
click at [715, 243] on p "13,500" at bounding box center [747, 242] width 121 height 11
click at [763, 197] on h1 "Income Inflows" at bounding box center [588, 193] width 686 height 26
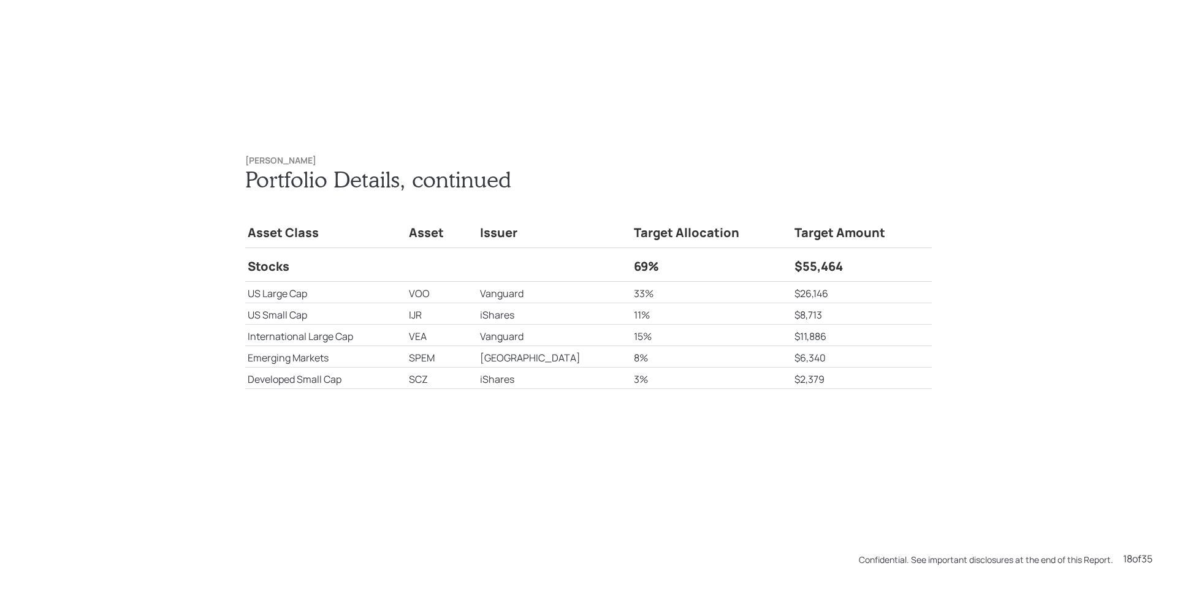
scroll to position [10678, 0]
